Goal: Task Accomplishment & Management: Manage account settings

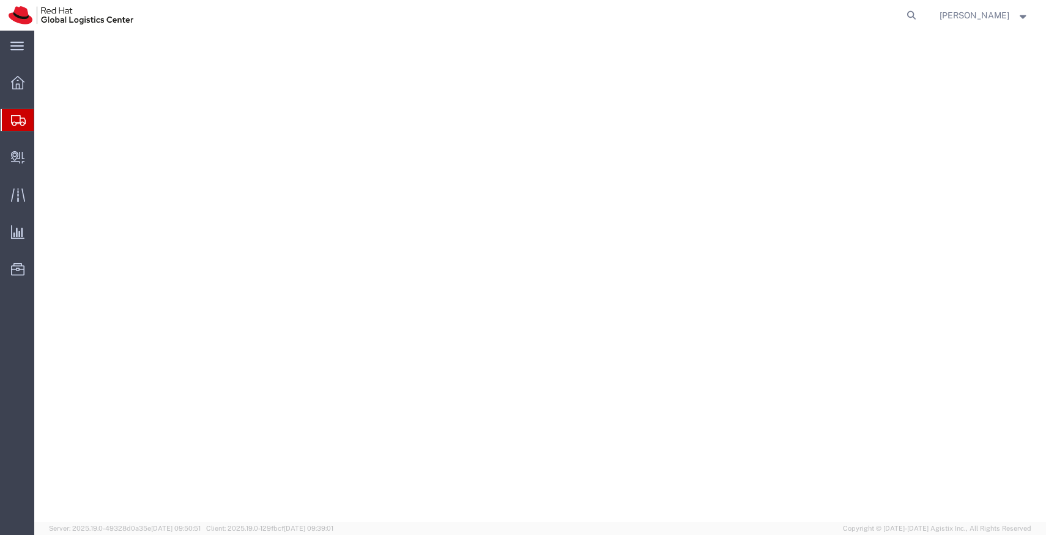
select select "38432"
select select
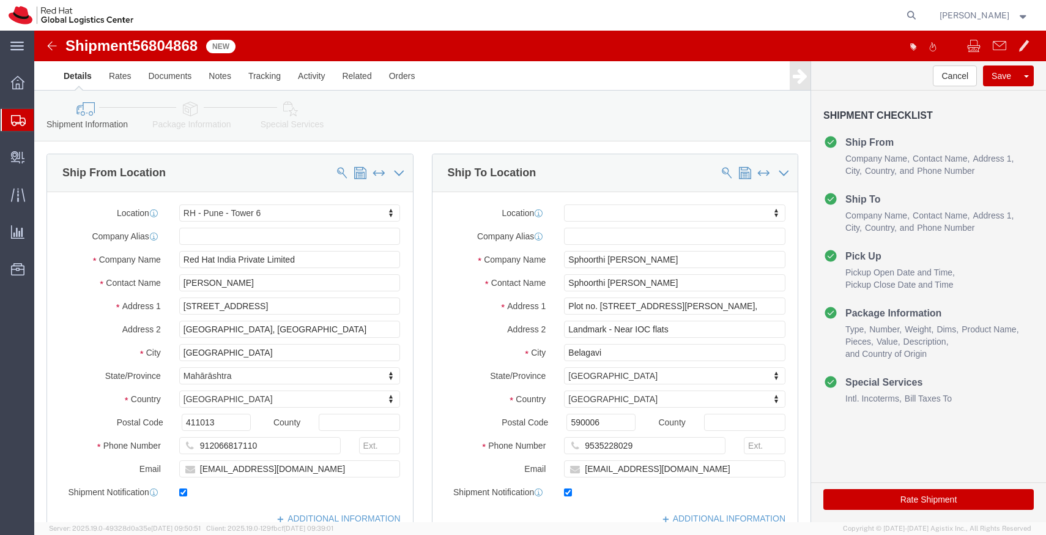
scroll to position [20, 0]
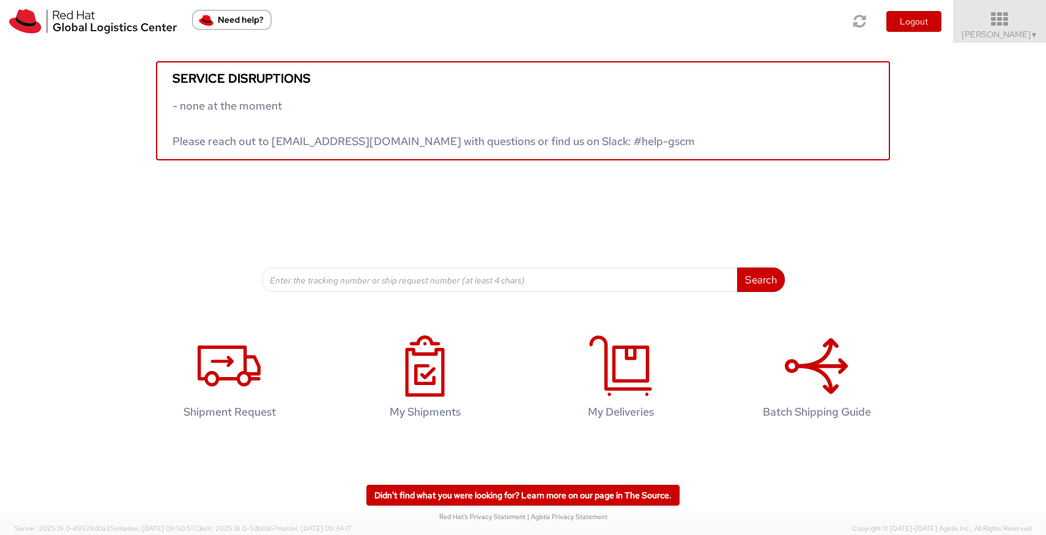
click at [1005, 26] on icon at bounding box center [1000, 19] width 107 height 17
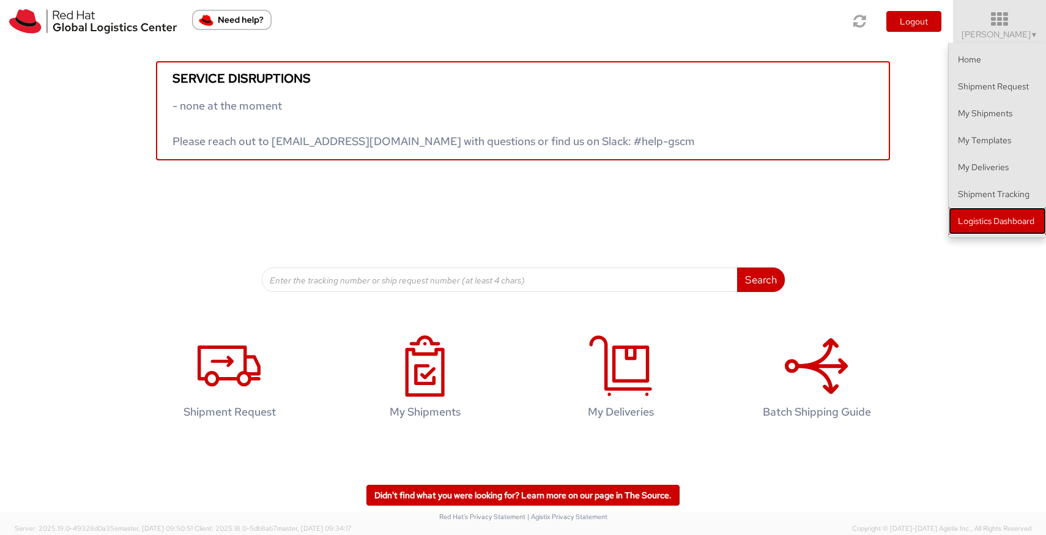
click at [992, 214] on link "Logistics Dashboard" at bounding box center [997, 220] width 97 height 27
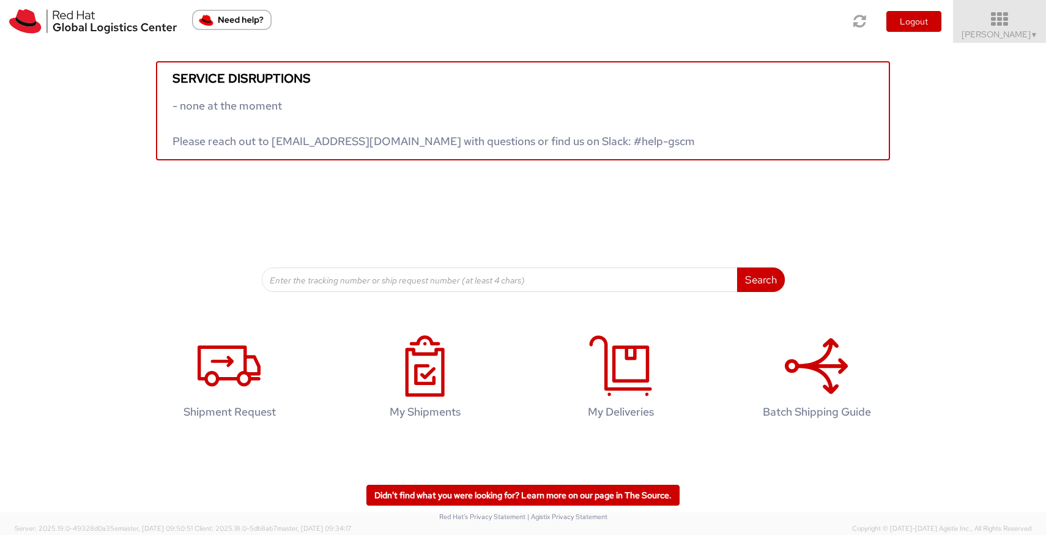
click at [1014, 25] on icon at bounding box center [1000, 19] width 107 height 17
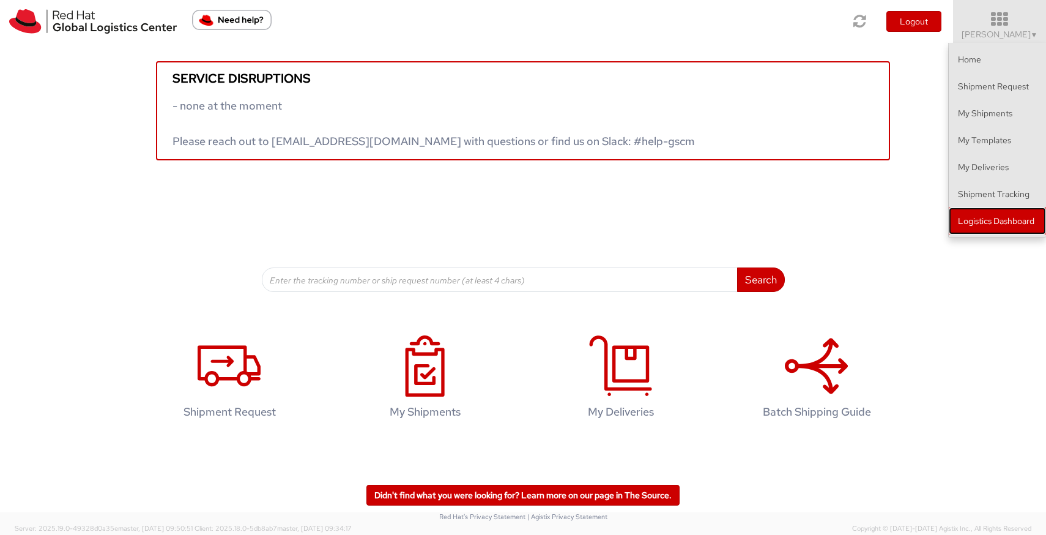
click at [987, 223] on link "Logistics Dashboard" at bounding box center [997, 220] width 97 height 27
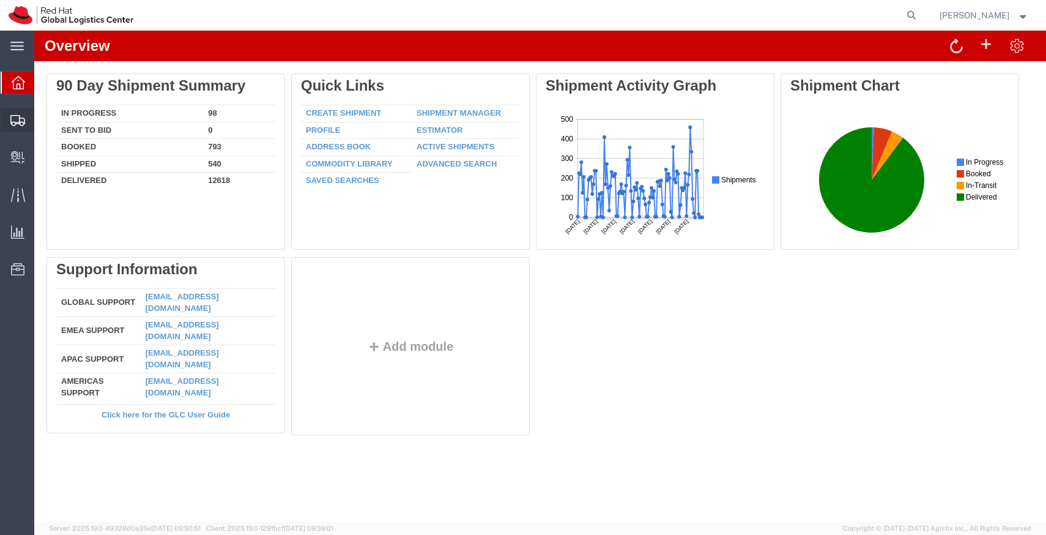
click at [42, 121] on span "Shipments" at bounding box center [38, 120] width 9 height 24
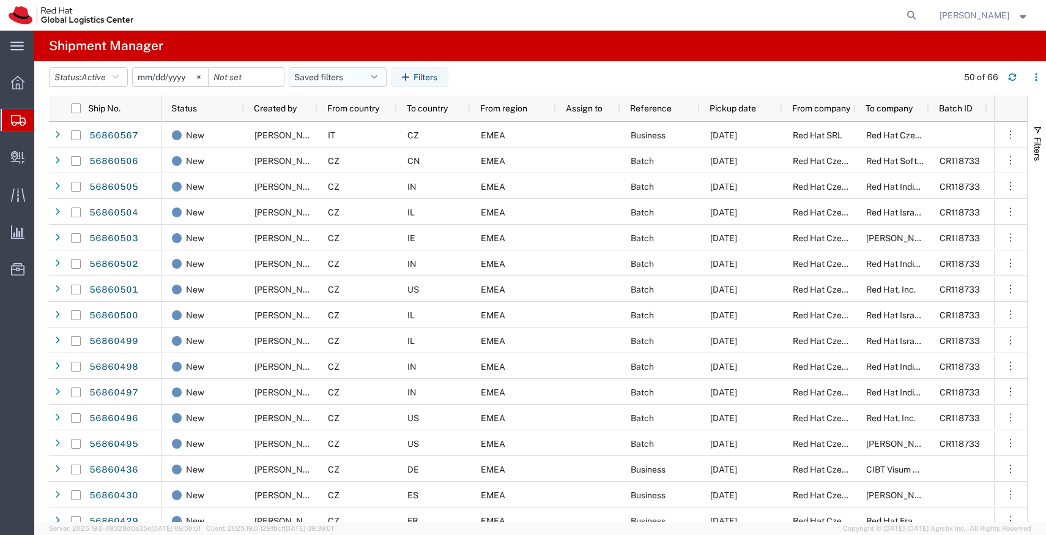
click at [376, 78] on button "Saved filters" at bounding box center [338, 77] width 98 height 20
click at [344, 130] on span "APAC" at bounding box center [371, 130] width 160 height 23
type input "2023-12-07"
type input "2030-12-31"
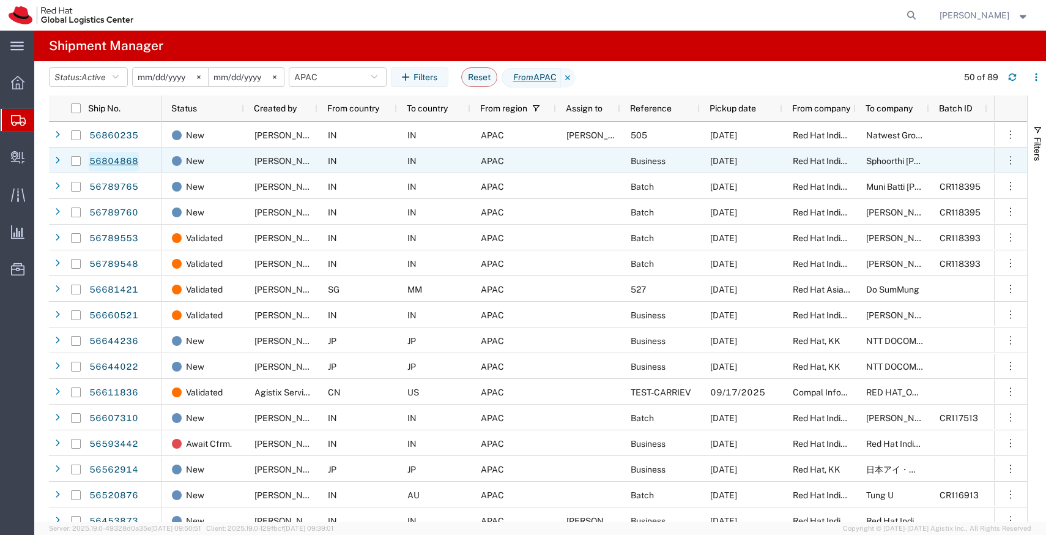
click at [117, 163] on link "56804868" at bounding box center [114, 162] width 50 height 20
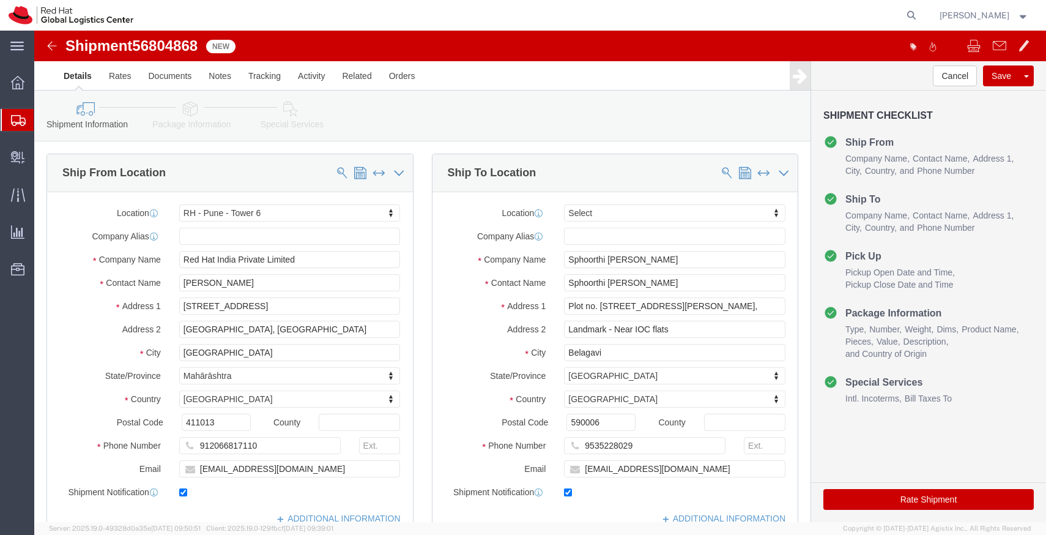
select select "38432"
select select
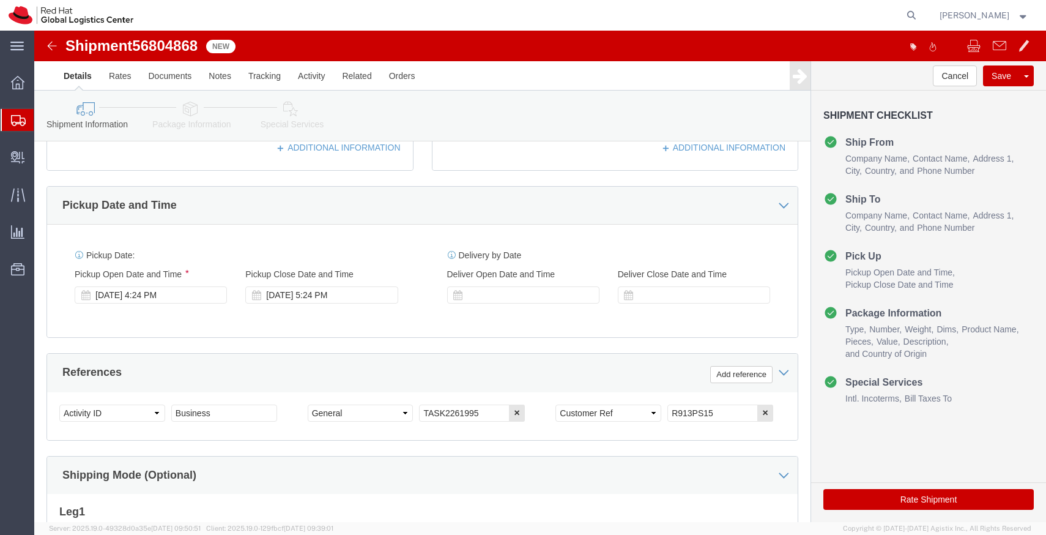
scroll to position [374, 0]
click input "R913PS15"
paste input "PC2K43DK"
type input "PC2K43DK"
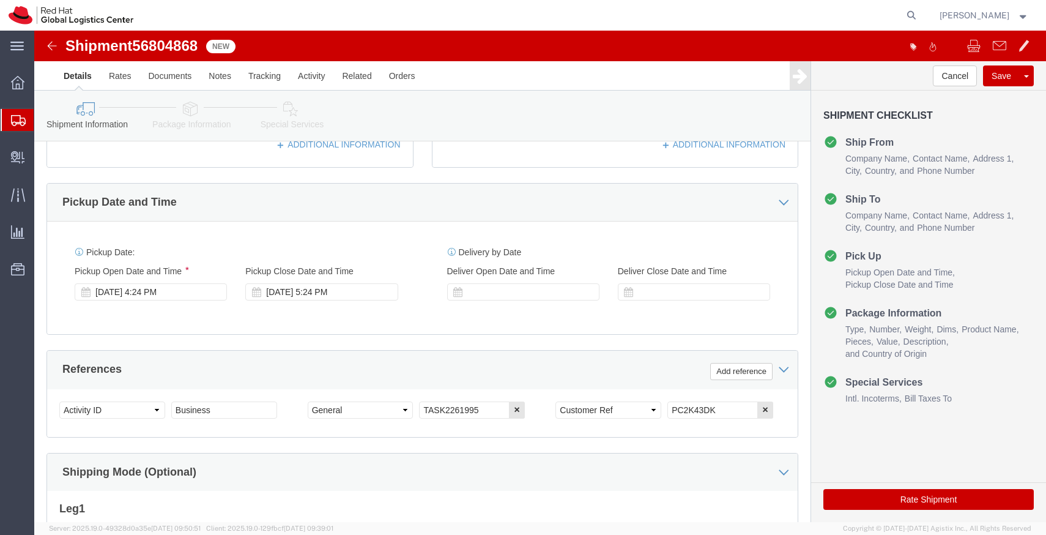
click icon
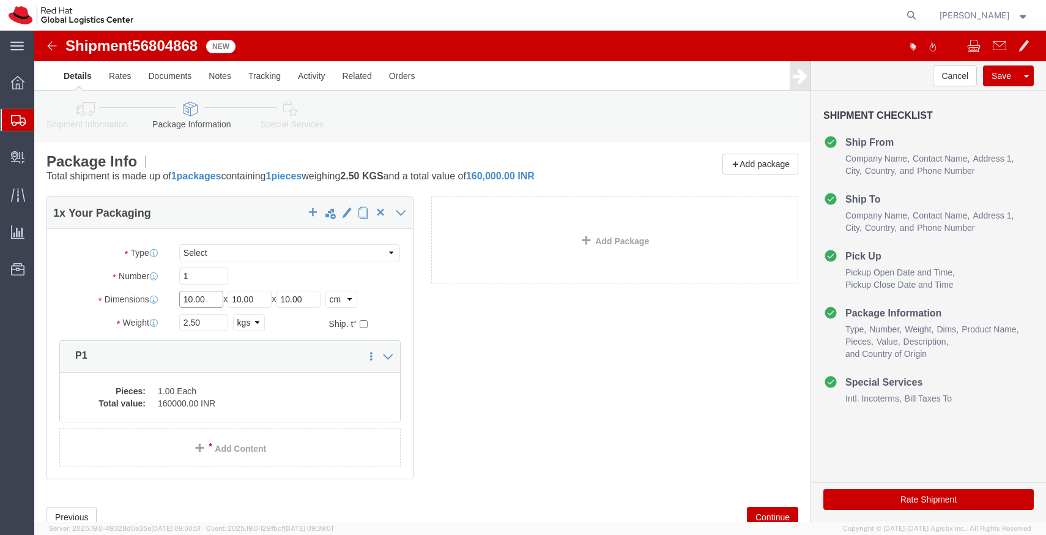
click input "10.00"
type input "55"
type input "35"
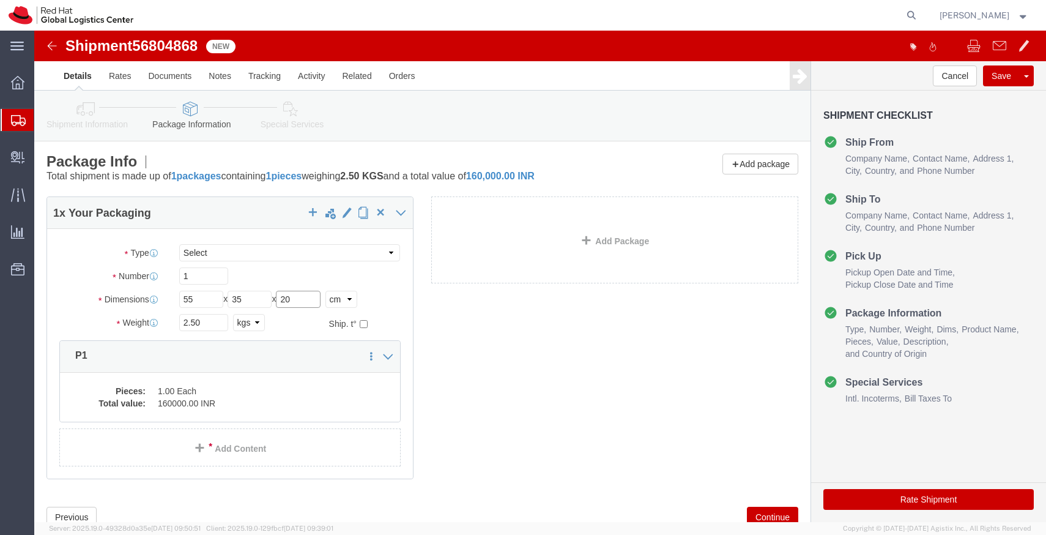
type input "20"
click input "2.50"
type input "3.200"
click dd "1.00 Each"
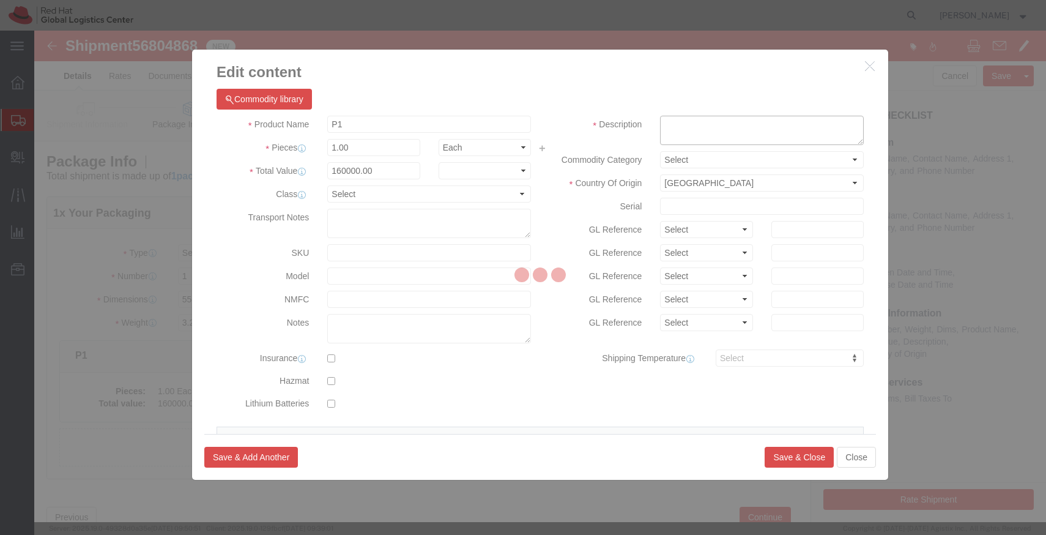
click textarea
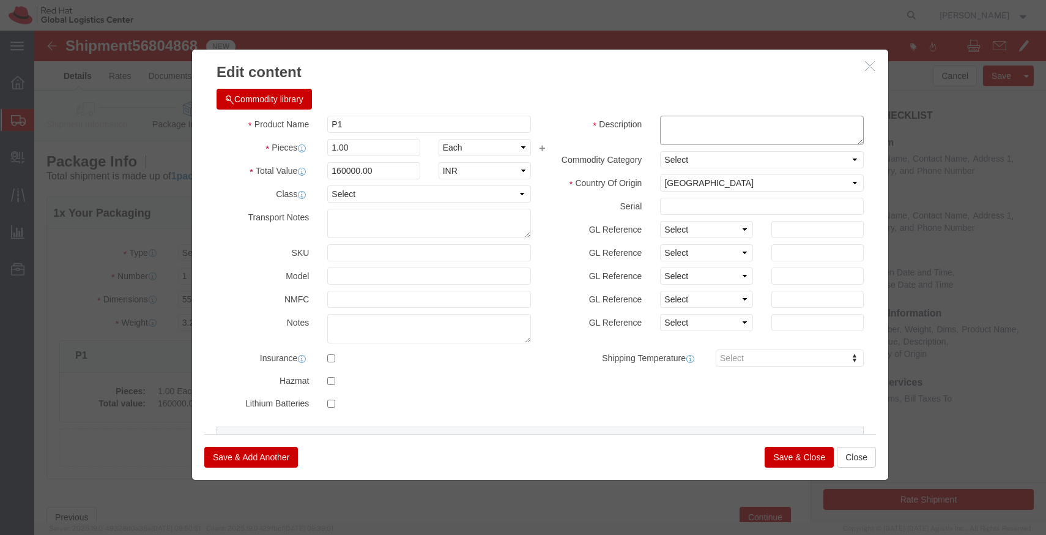
paste textarea "PC2K43DK"
type textarea "PC2K43DK"
click input "160000.00"
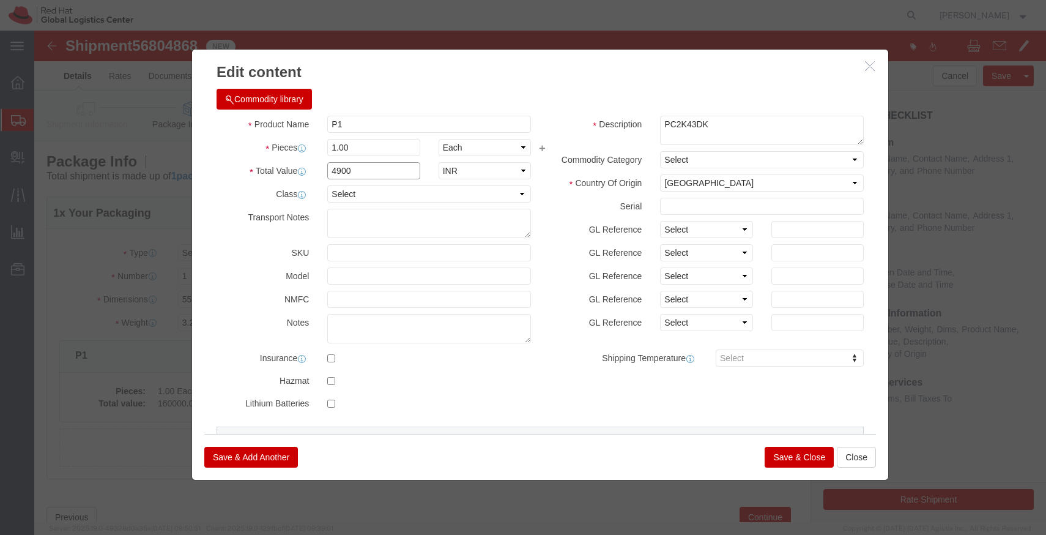
type input "49000.00"
click button "Save & Close"
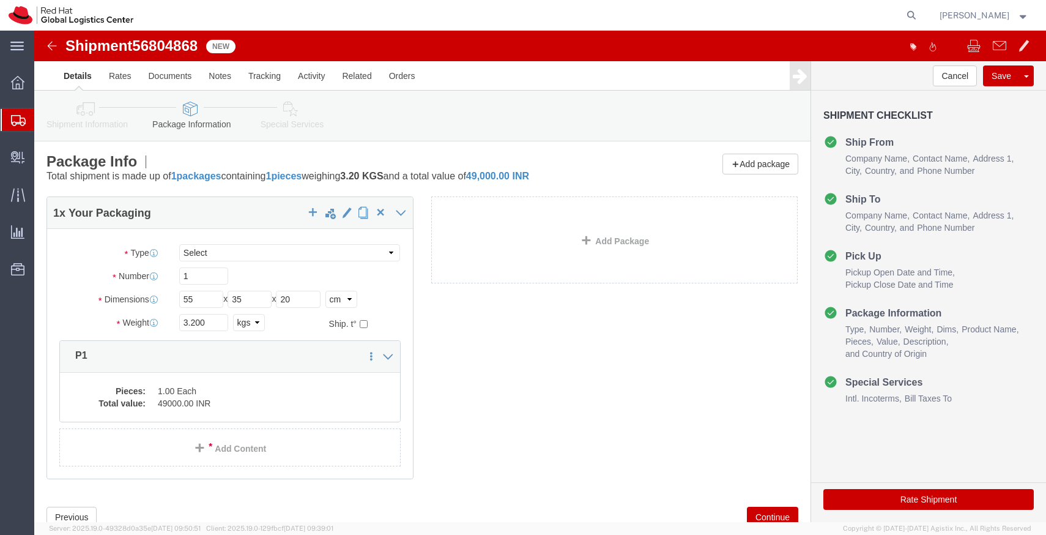
click icon
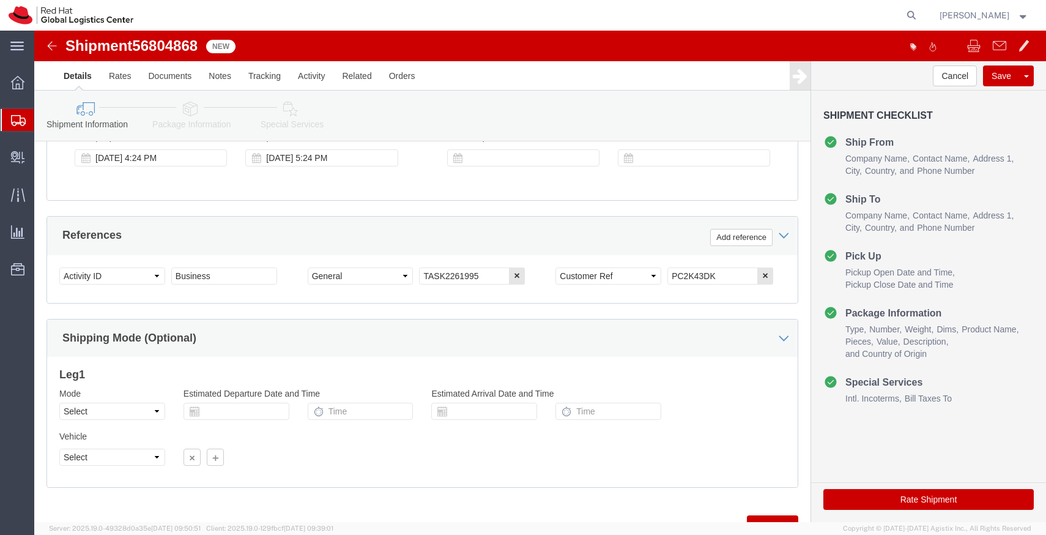
scroll to position [467, 0]
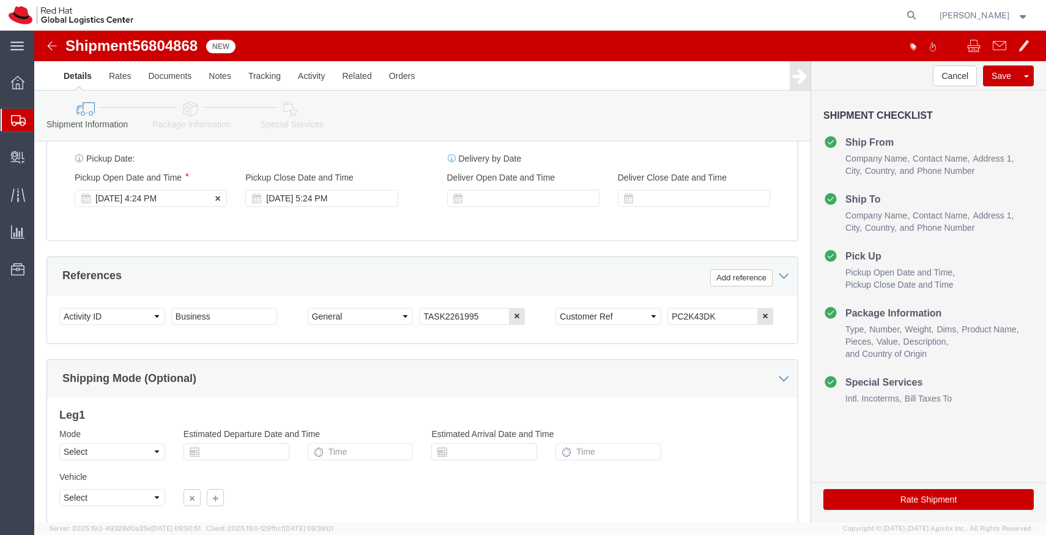
click div "Sep 18 2025 4:24 PM"
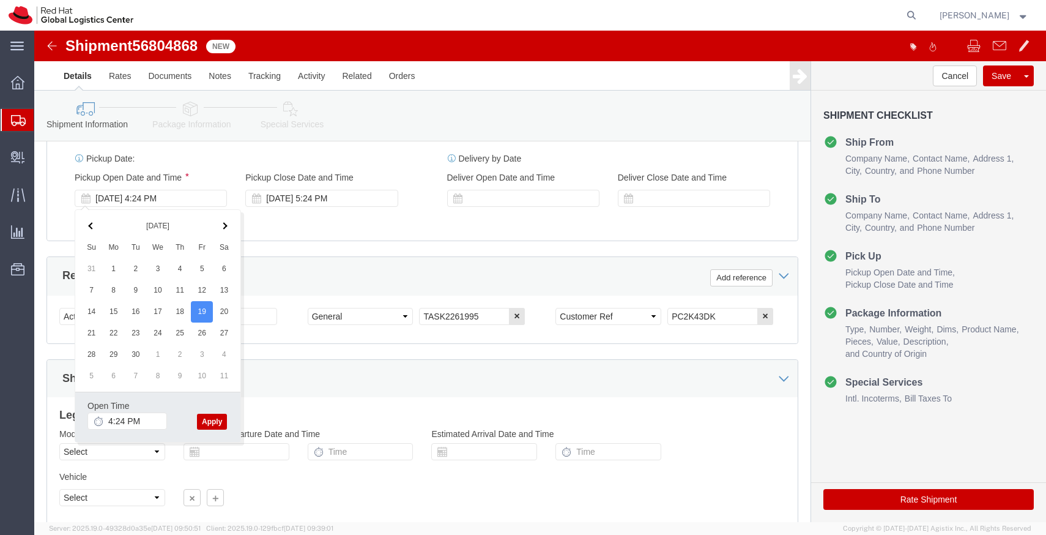
click button "Apply"
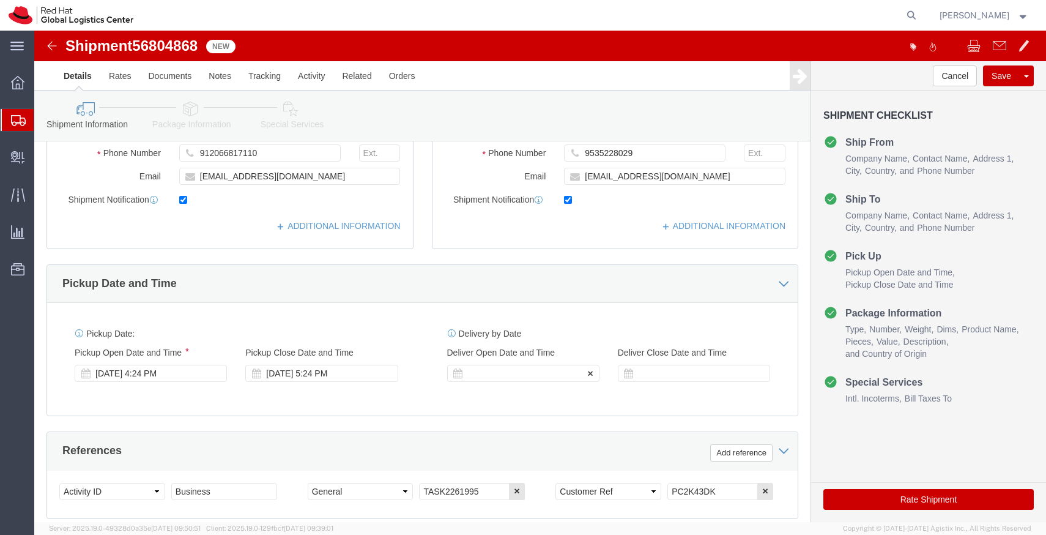
scroll to position [0, 0]
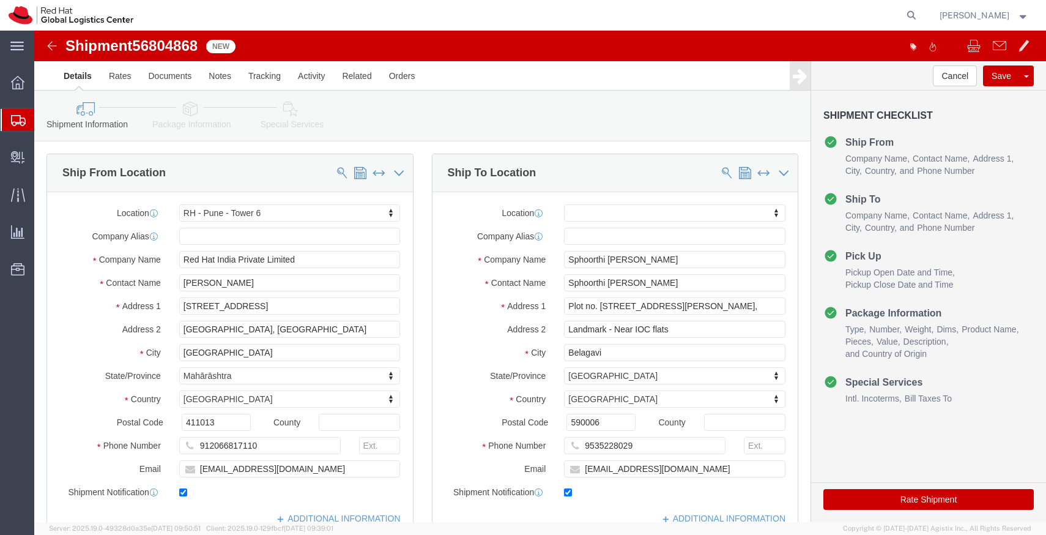
click link "Package Information"
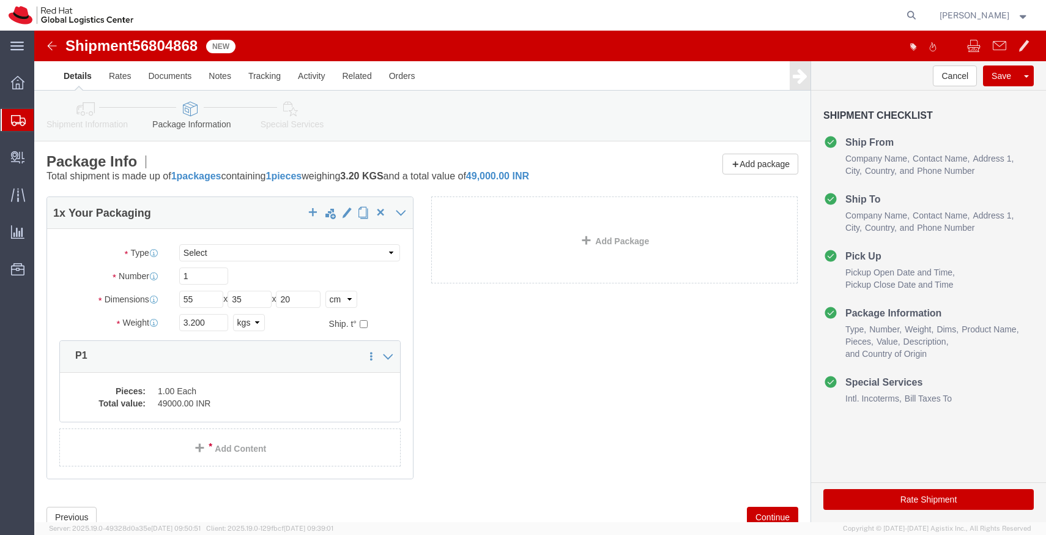
click icon
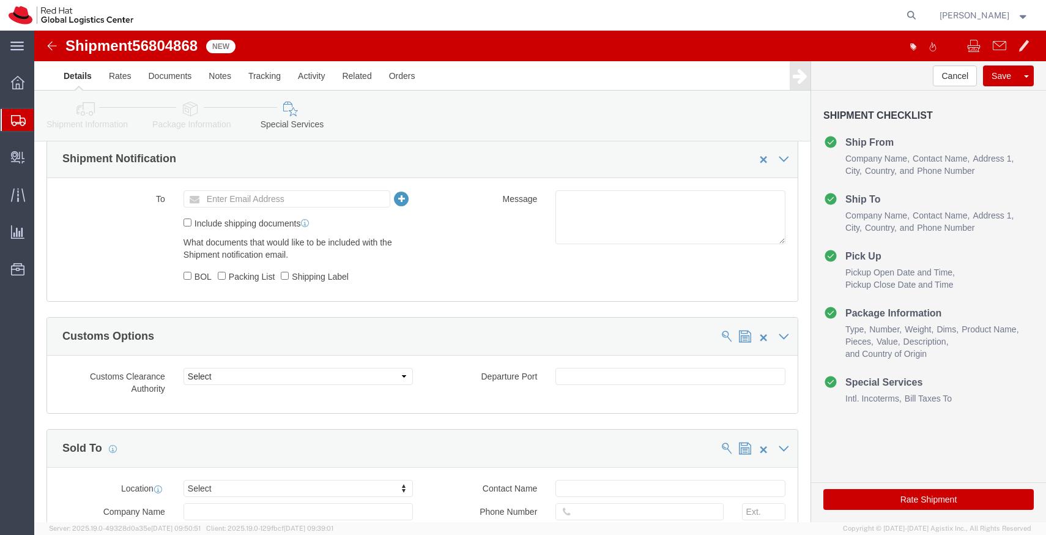
scroll to position [452, 0]
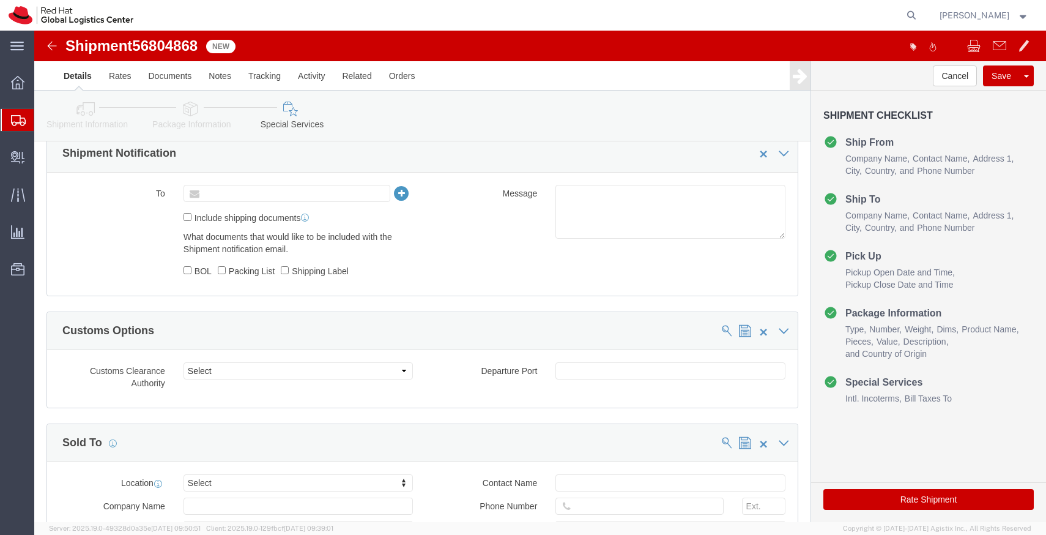
click input "text"
type input "apaclogistics@redhat.com"
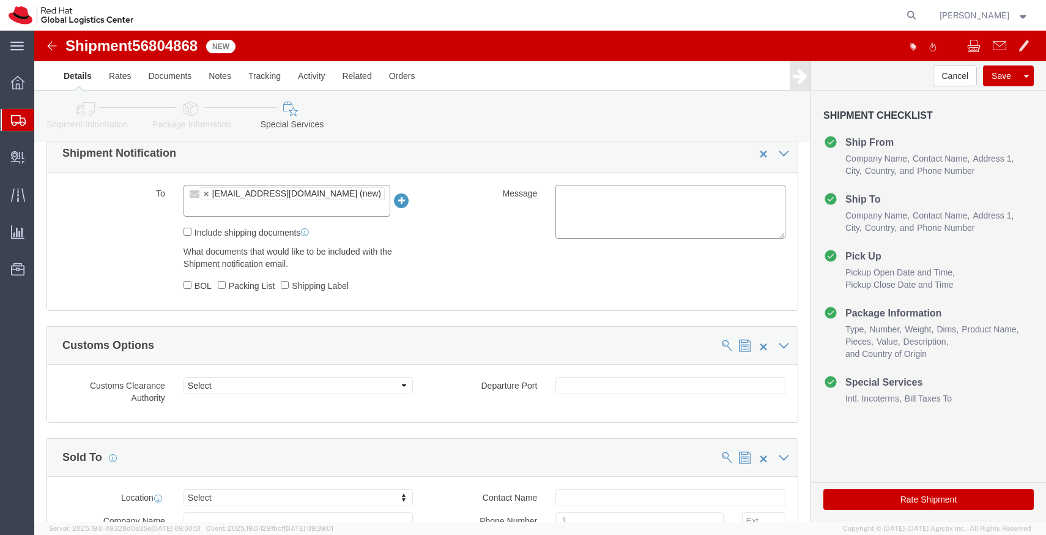
click textarea
type textarea "IT Laptop"
click button "Rate Shipment"
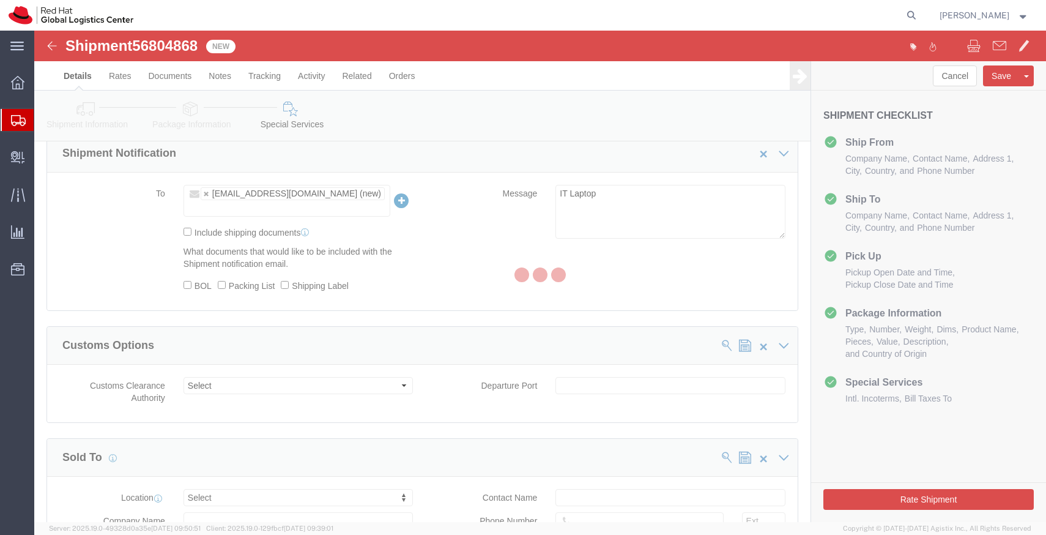
scroll to position [0, 0]
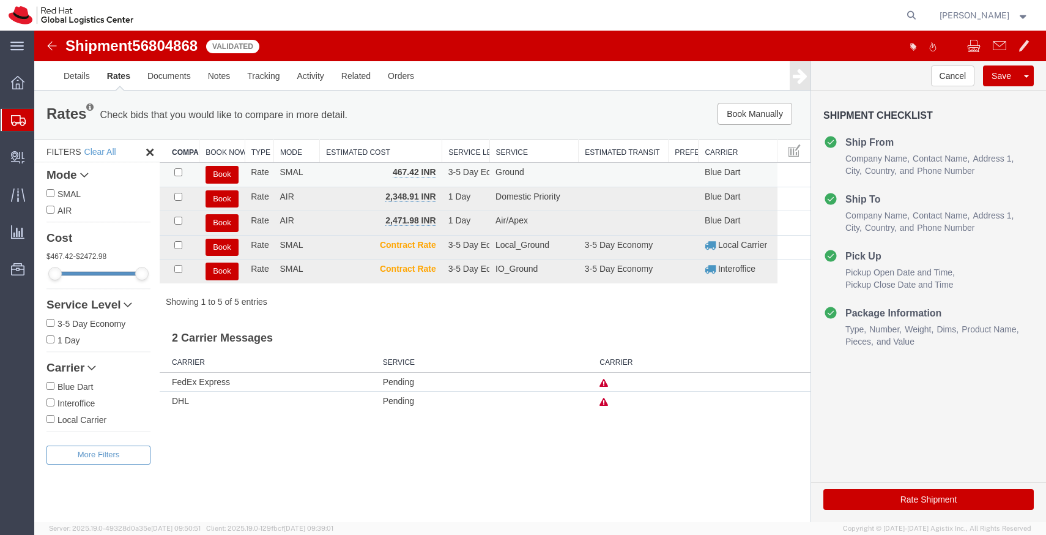
click at [226, 174] on button "Book" at bounding box center [222, 175] width 33 height 18
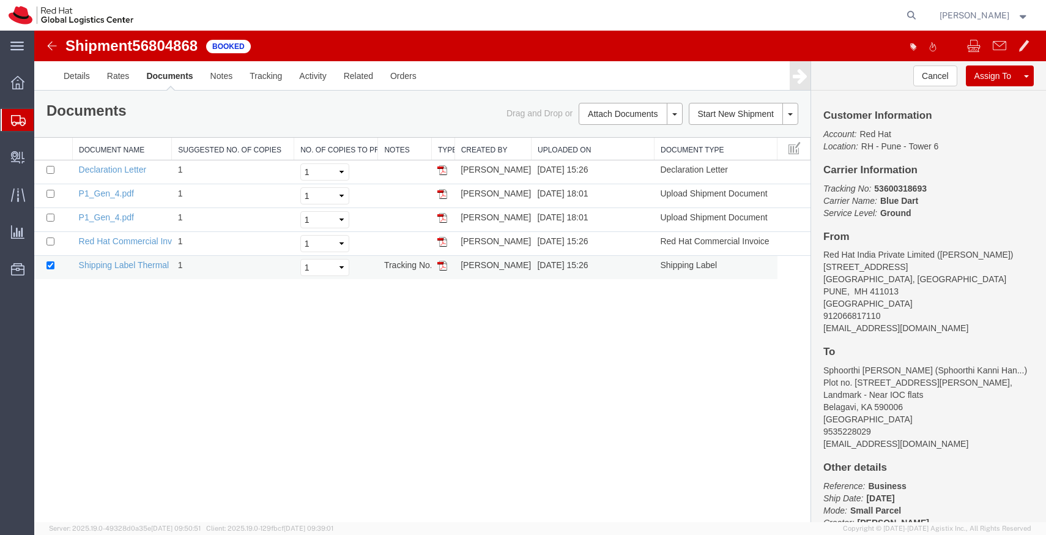
click at [445, 265] on img at bounding box center [442, 266] width 10 height 10
click at [19, 124] on icon at bounding box center [18, 120] width 15 height 11
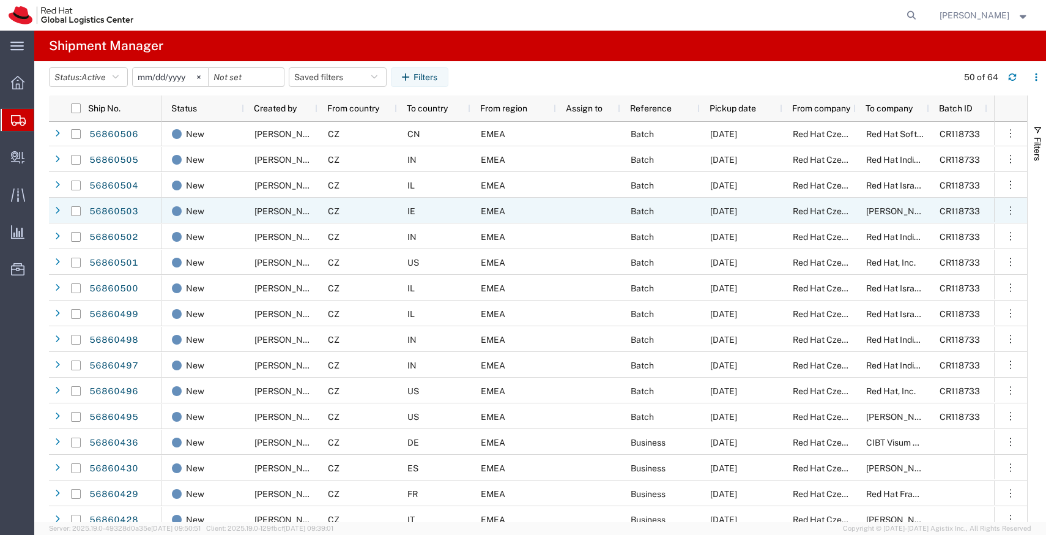
scroll to position [25, 0]
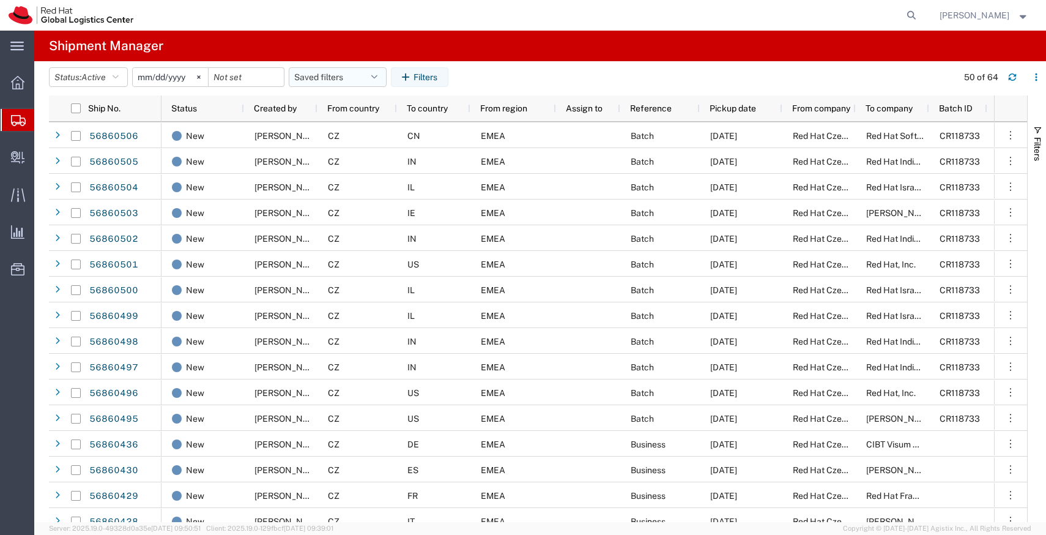
click at [381, 82] on button "Saved filters" at bounding box center [338, 77] width 98 height 20
click at [338, 126] on span "APAC" at bounding box center [371, 130] width 160 height 23
type input "2023-12-07"
type input "2030-12-31"
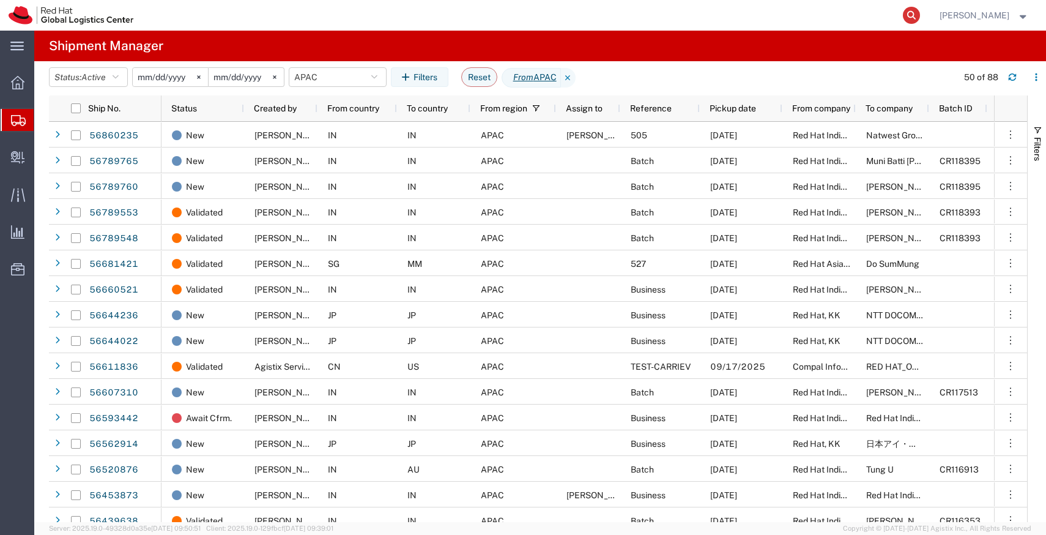
click at [920, 9] on icon at bounding box center [911, 15] width 17 height 17
paste input "53600318693"
type input "53600318693"
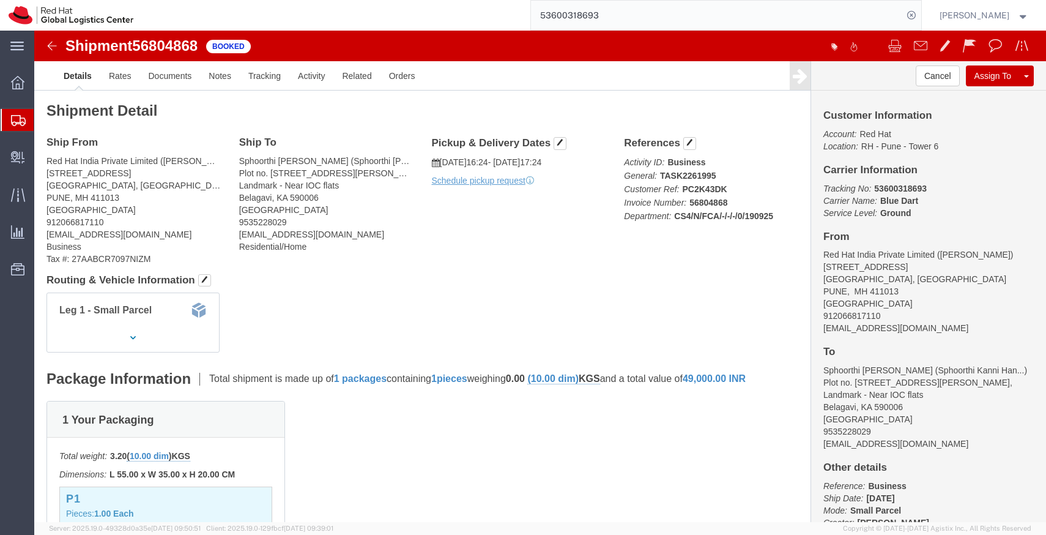
click at [21, 122] on icon at bounding box center [18, 120] width 15 height 11
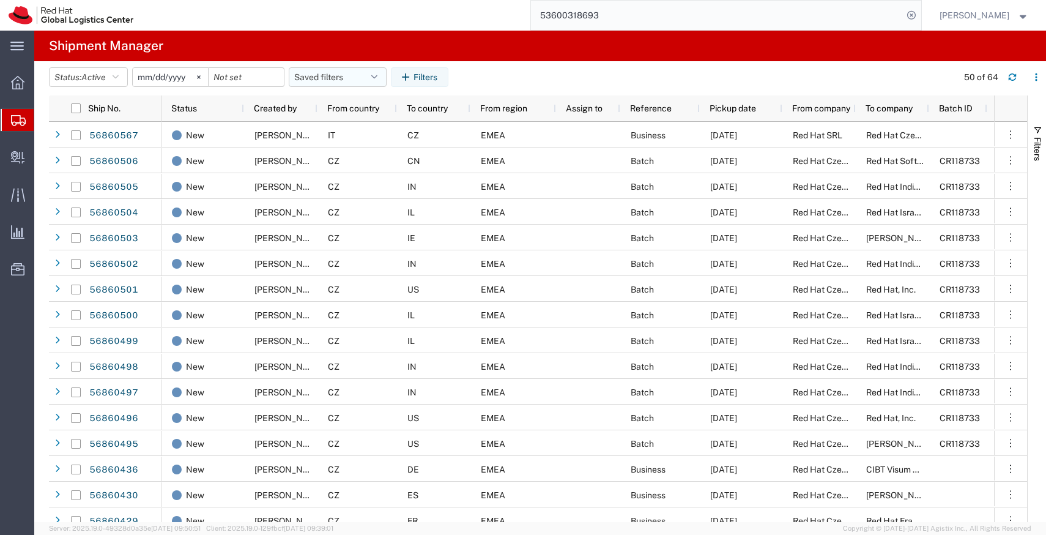
click at [386, 80] on button "Saved filters" at bounding box center [338, 77] width 98 height 20
click at [333, 133] on span "APAC" at bounding box center [371, 130] width 160 height 23
type input "2023-12-07"
type input "2030-12-31"
